Goal: Obtain resource: Download file/media

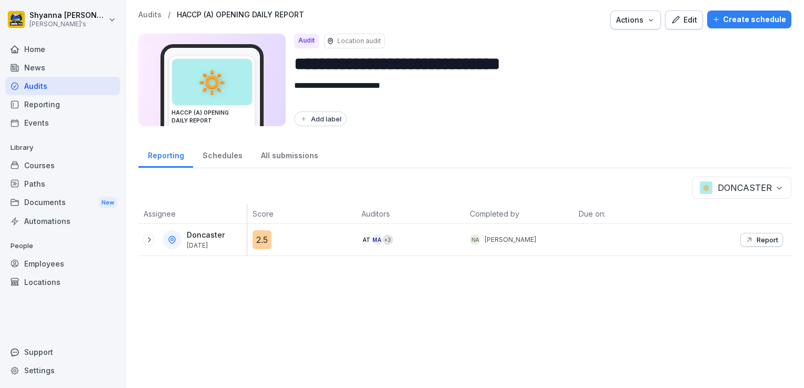
click at [147, 240] on icon at bounding box center [149, 240] width 8 height 8
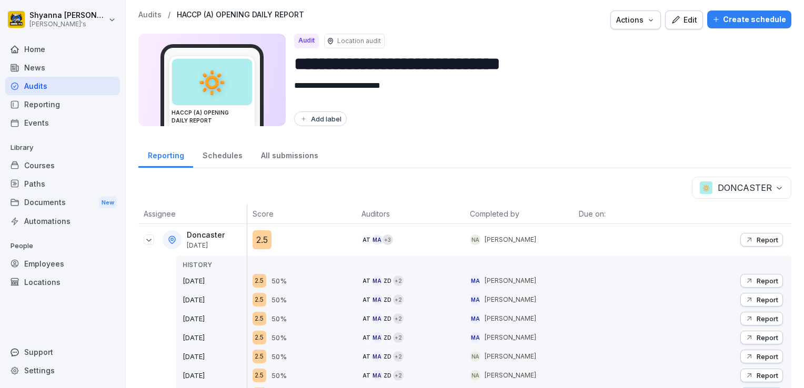
click at [65, 90] on div "Audits" at bounding box center [62, 86] width 115 height 18
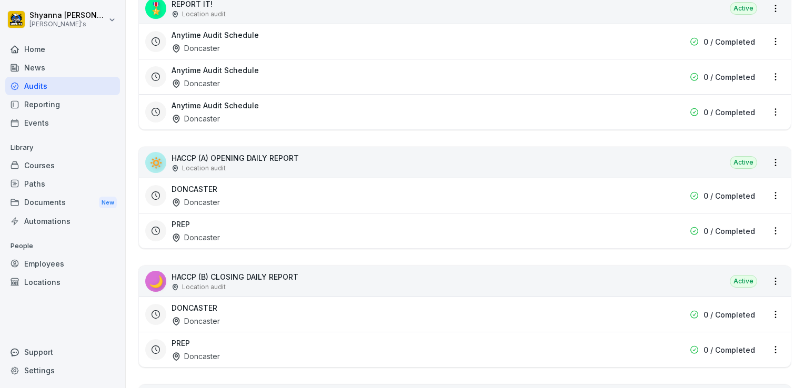
scroll to position [401, 0]
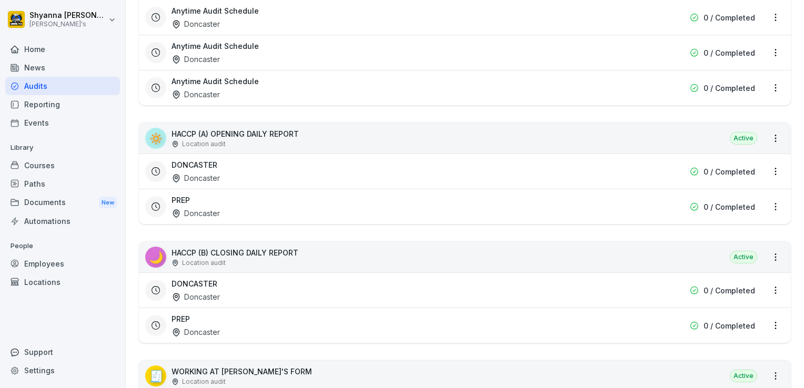
click at [527, 275] on div "DONCASTER Doncaster 0 / Completed" at bounding box center [465, 289] width 652 height 35
click at [527, 279] on div "DONCASTER Doncaster" at bounding box center [397, 290] width 452 height 24
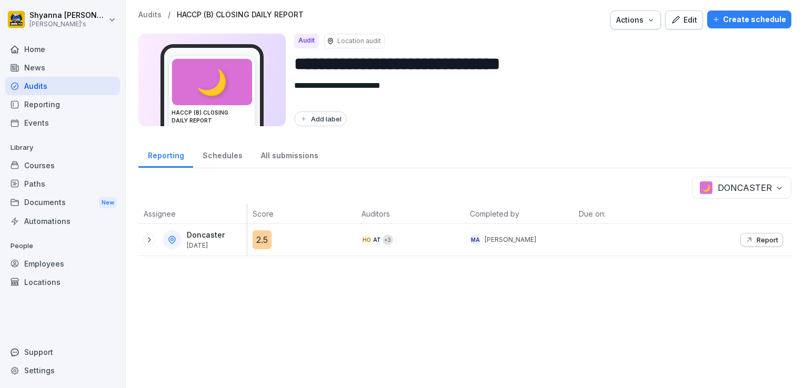
click at [146, 237] on icon at bounding box center [149, 240] width 8 height 8
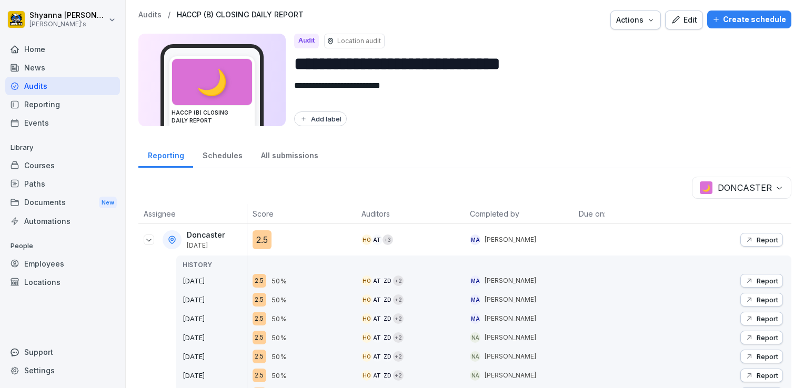
click at [748, 282] on div "Report" at bounding box center [761, 281] width 33 height 8
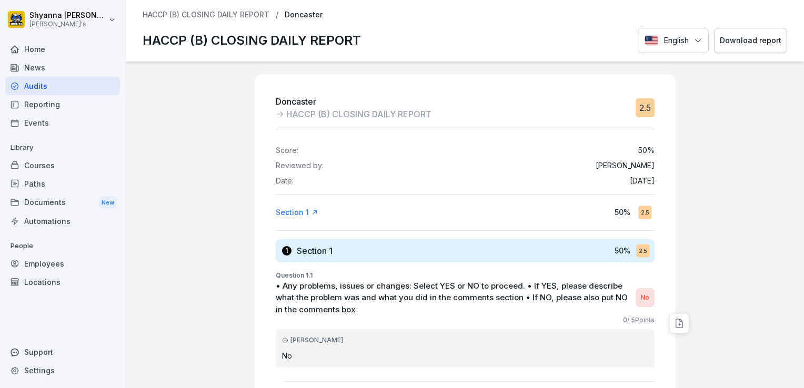
click at [761, 44] on div "Download report" at bounding box center [751, 41] width 62 height 12
